Goal: Task Accomplishment & Management: Manage account settings

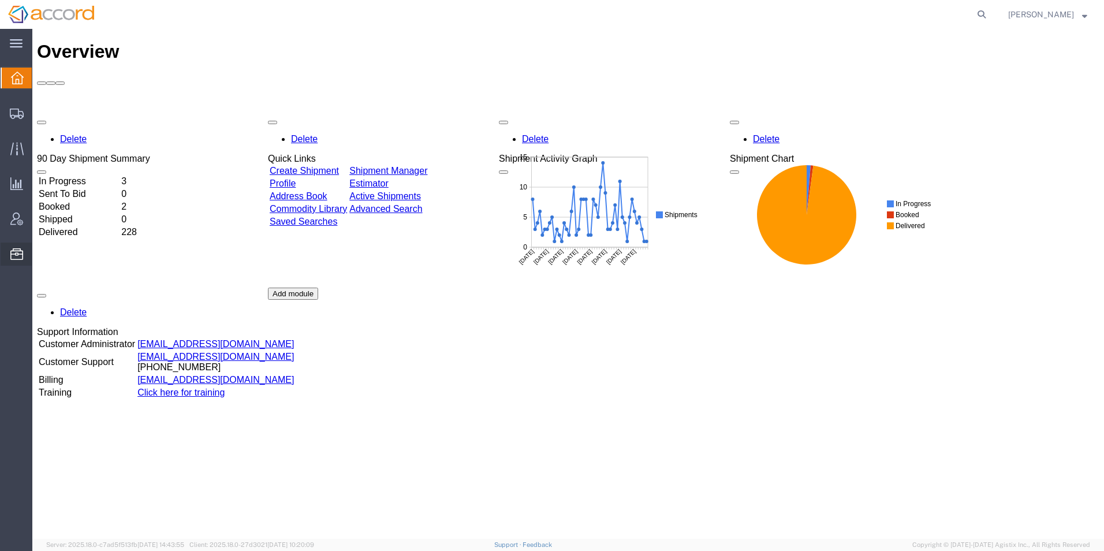
click at [0, 0] on ul "Address Book Commodity Library Documents Saved Searches Shipping Lanes Template…" at bounding box center [0, 0] width 0 height 0
click at [0, 0] on span "Address Book" at bounding box center [0, 0] width 0 height 0
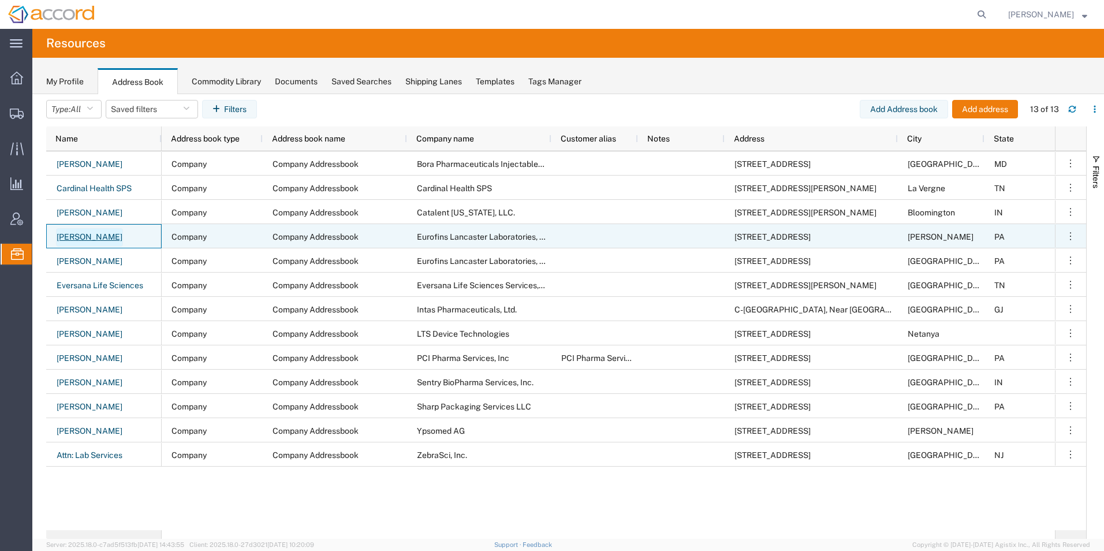
click at [91, 234] on link "[PERSON_NAME]" at bounding box center [89, 237] width 67 height 18
select select "US"
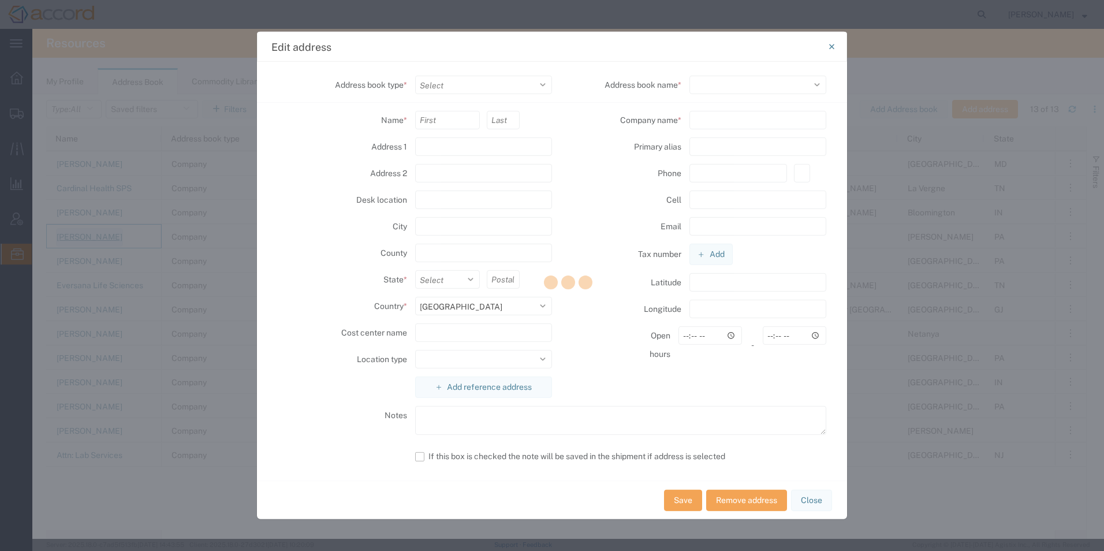
select select "COMPANY"
type input "[PERSON_NAME]"
type input "[STREET_ADDRESS]"
type input "[PERSON_NAME]"
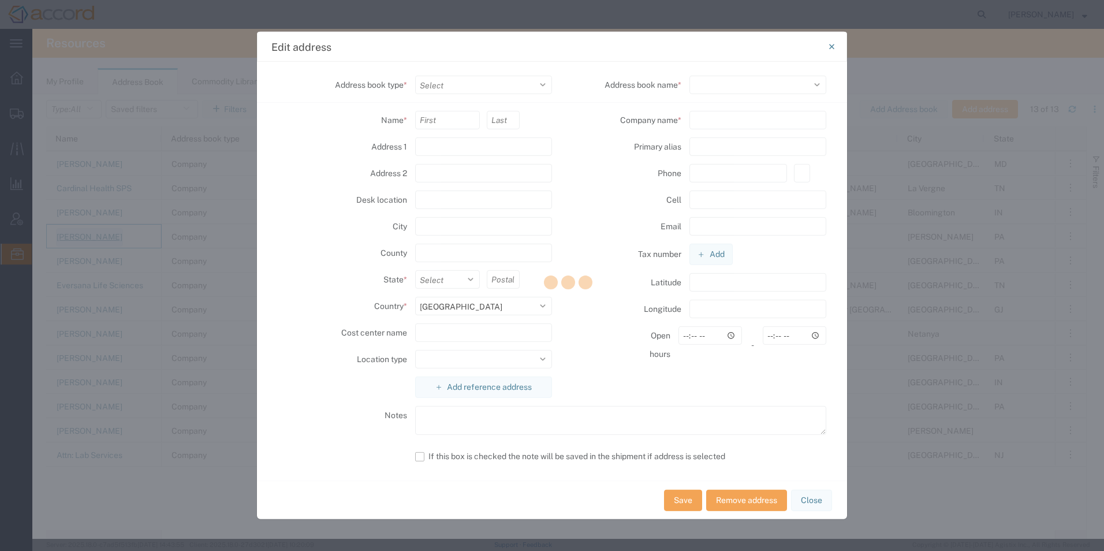
type input "17540"
type input "Eurofins Lancaster Laboratories, Inc."
type input "[PHONE_NUMBER]"
select select "127034"
select select "PA"
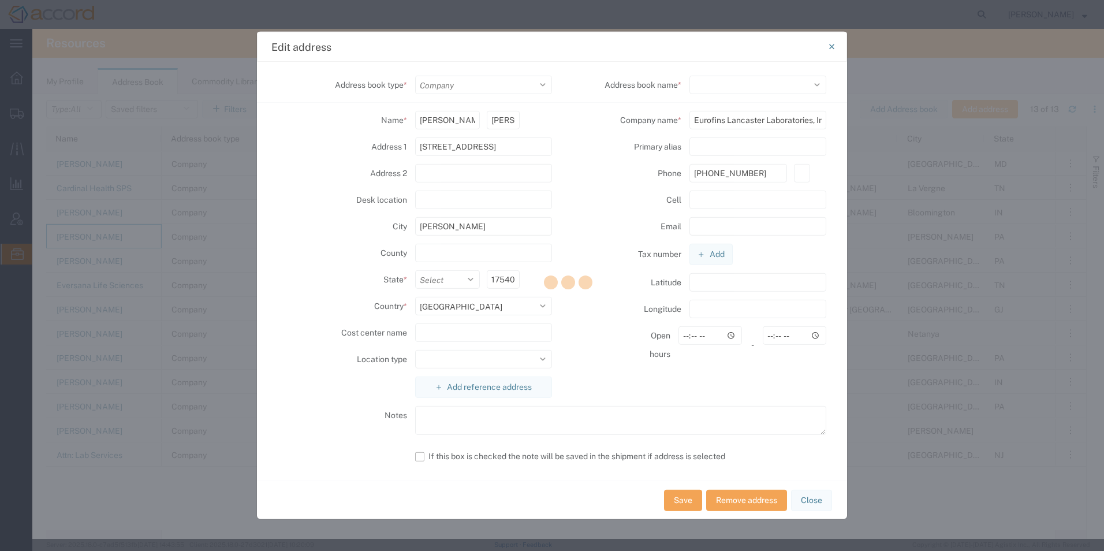
select select
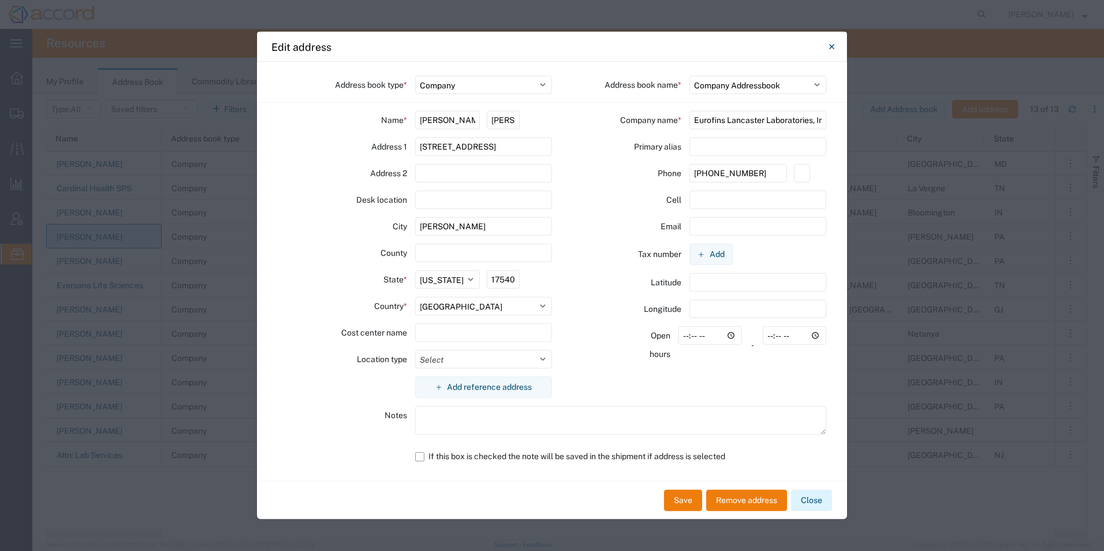
click at [817, 503] on button "Close" at bounding box center [811, 500] width 41 height 21
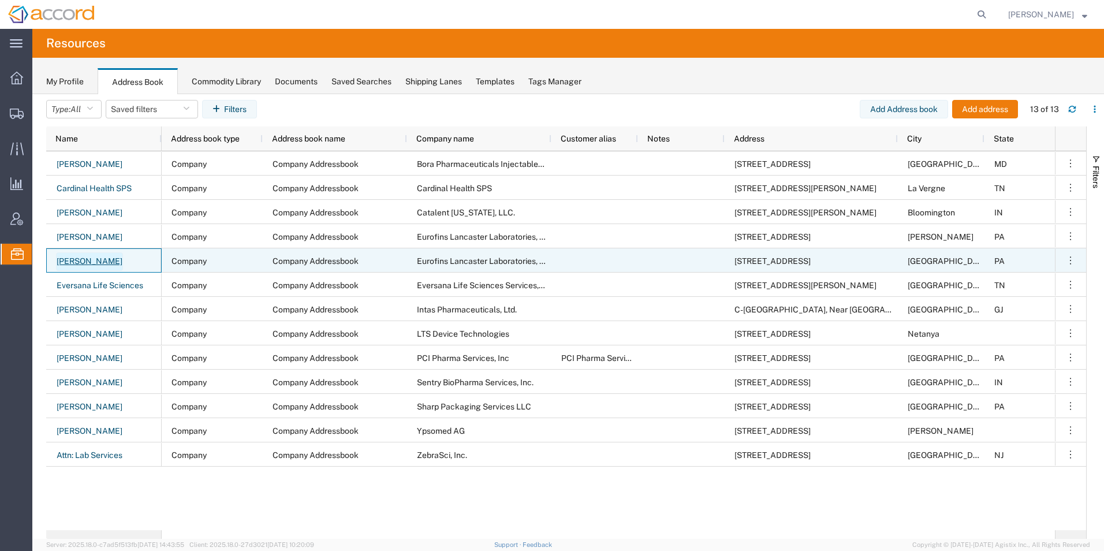
click at [91, 260] on link "[PERSON_NAME]" at bounding box center [89, 261] width 67 height 18
select select "US"
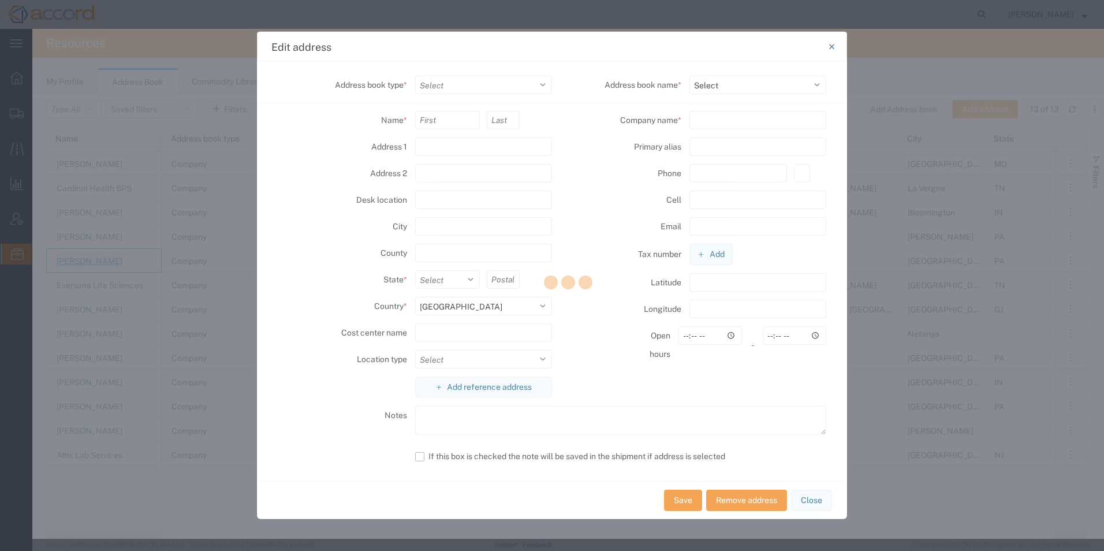
select select "COMPANY"
type input "[PERSON_NAME]"
type input "[STREET_ADDRESS]"
type input "Suite C100"
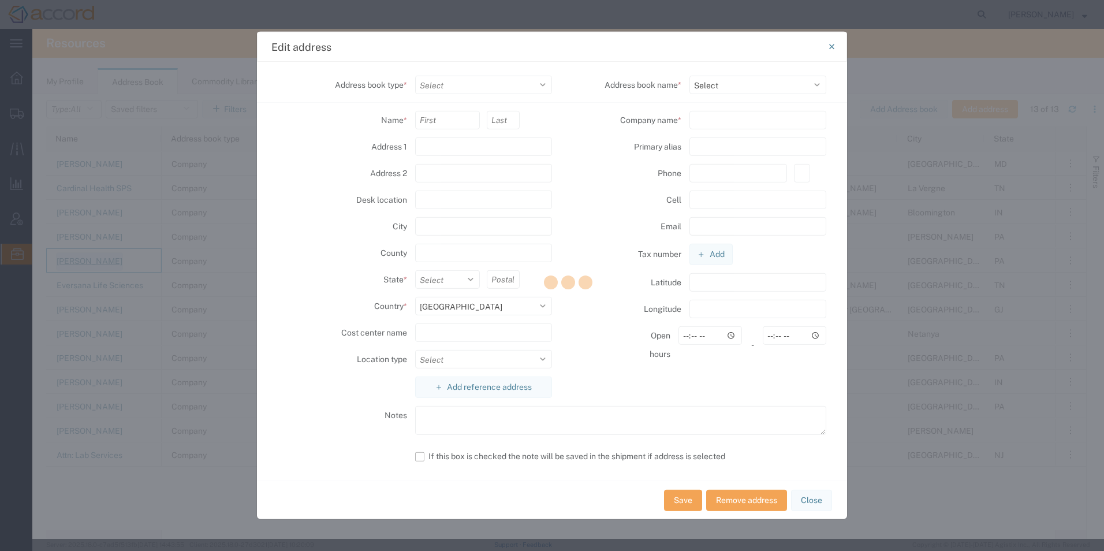
type input "[GEOGRAPHIC_DATA]"
select select "PA"
type input "17601"
select select
type input "Eurofins Lancaster Laboratories, Inc."
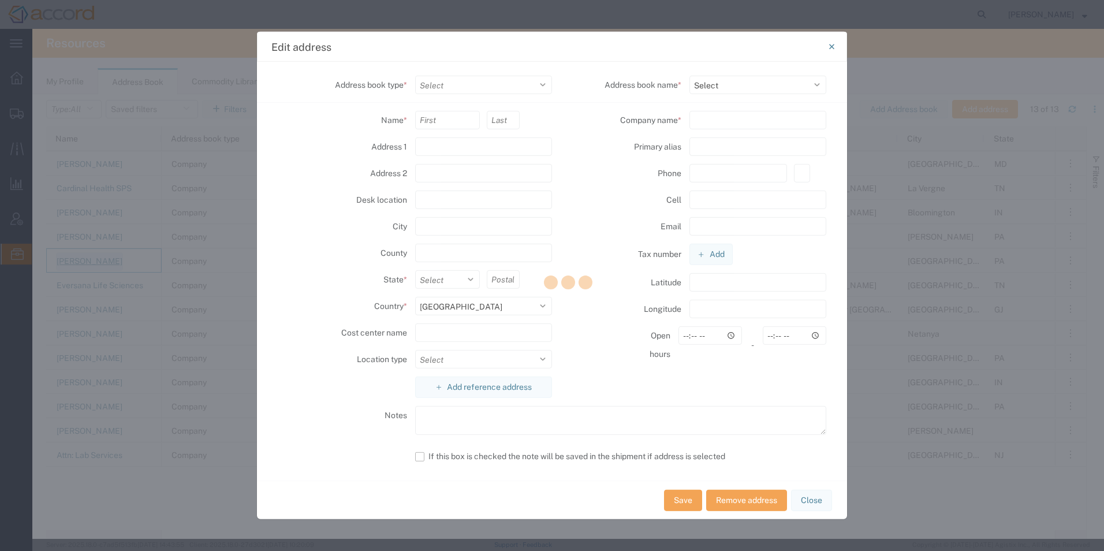
type input "[PHONE_NUMBER]"
select select "127034"
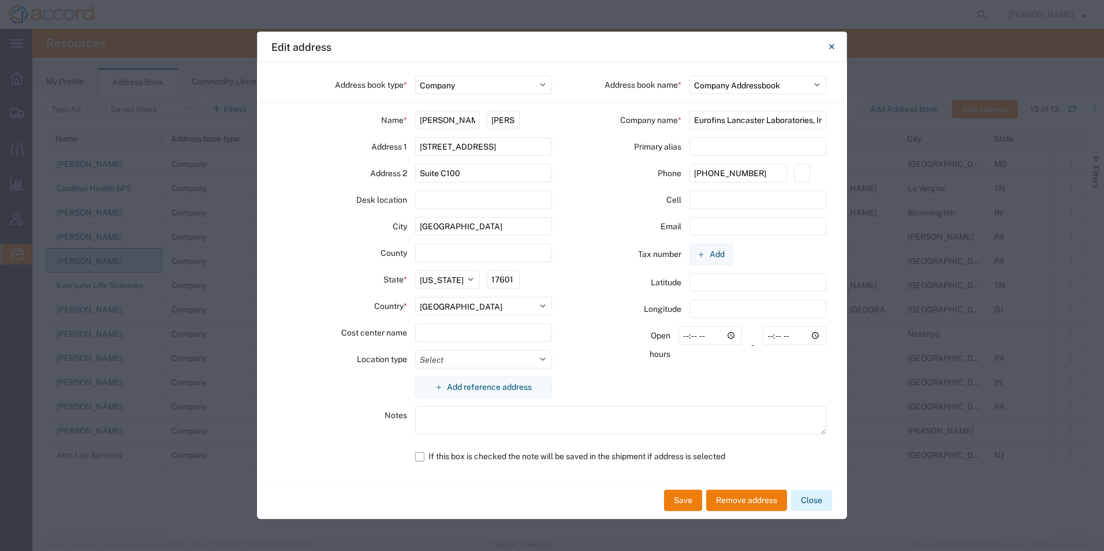
click at [806, 501] on button "Close" at bounding box center [811, 500] width 41 height 21
